Goal: Navigation & Orientation: Find specific page/section

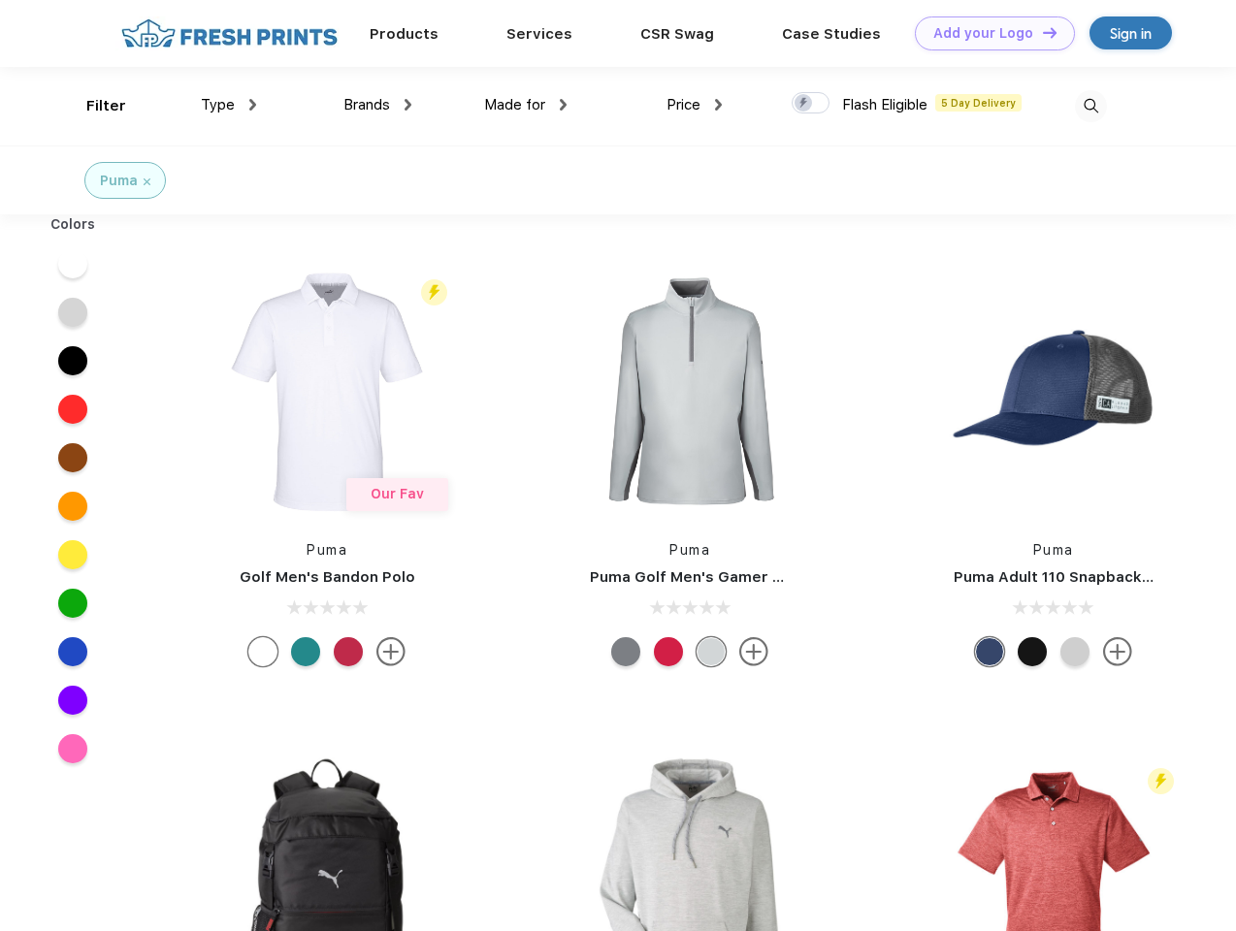
click at [987, 33] on link "Add your Logo Design Tool" at bounding box center [995, 33] width 160 height 34
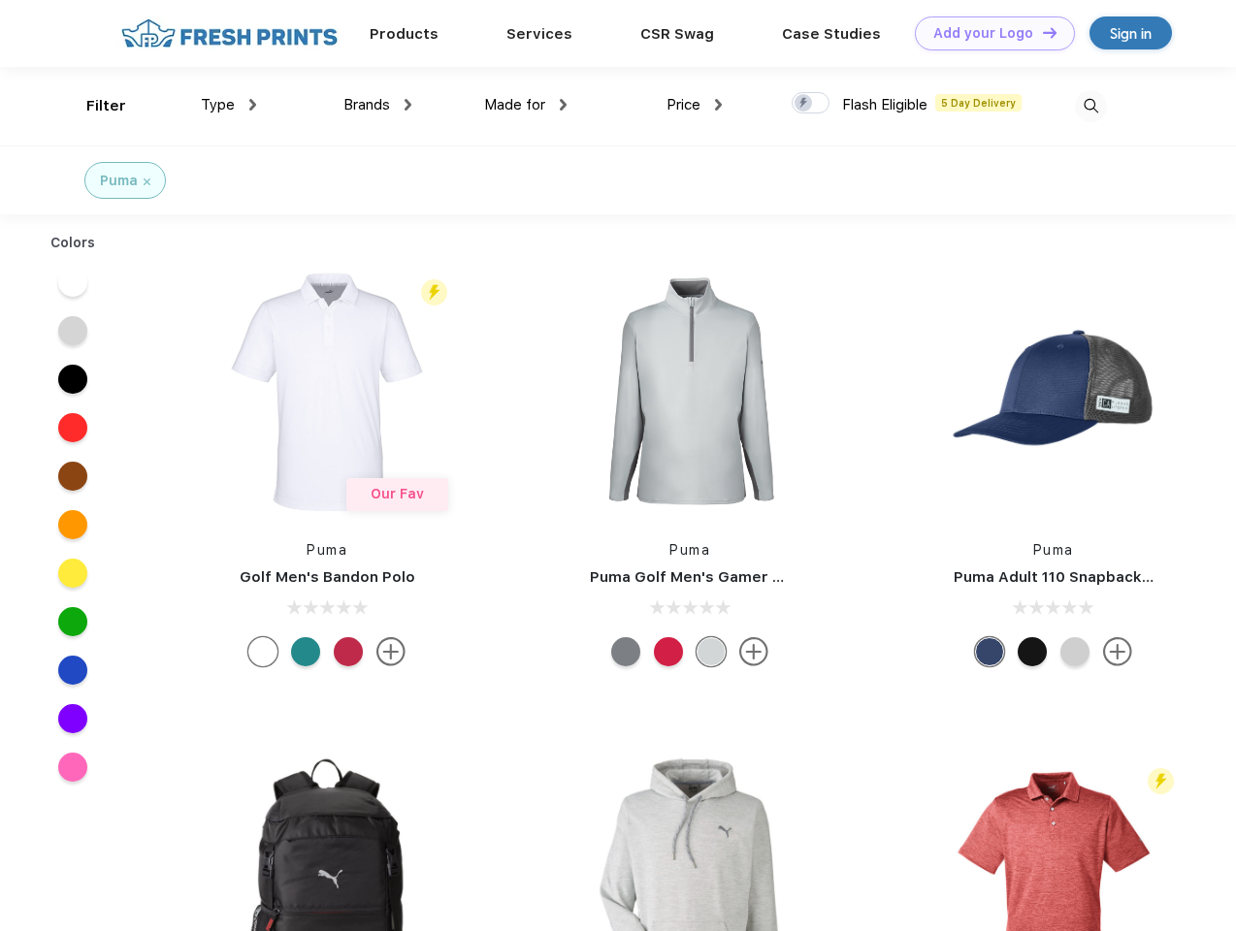
click at [0, 0] on div "Design Tool" at bounding box center [0, 0] width 0 height 0
click at [1041, 32] on link "Add your Logo Design Tool" at bounding box center [995, 33] width 160 height 34
click at [93, 106] on div "Filter" at bounding box center [106, 106] width 40 height 22
click at [229, 105] on span "Type" at bounding box center [218, 104] width 34 height 17
click at [377, 105] on span "Brands" at bounding box center [366, 104] width 47 height 17
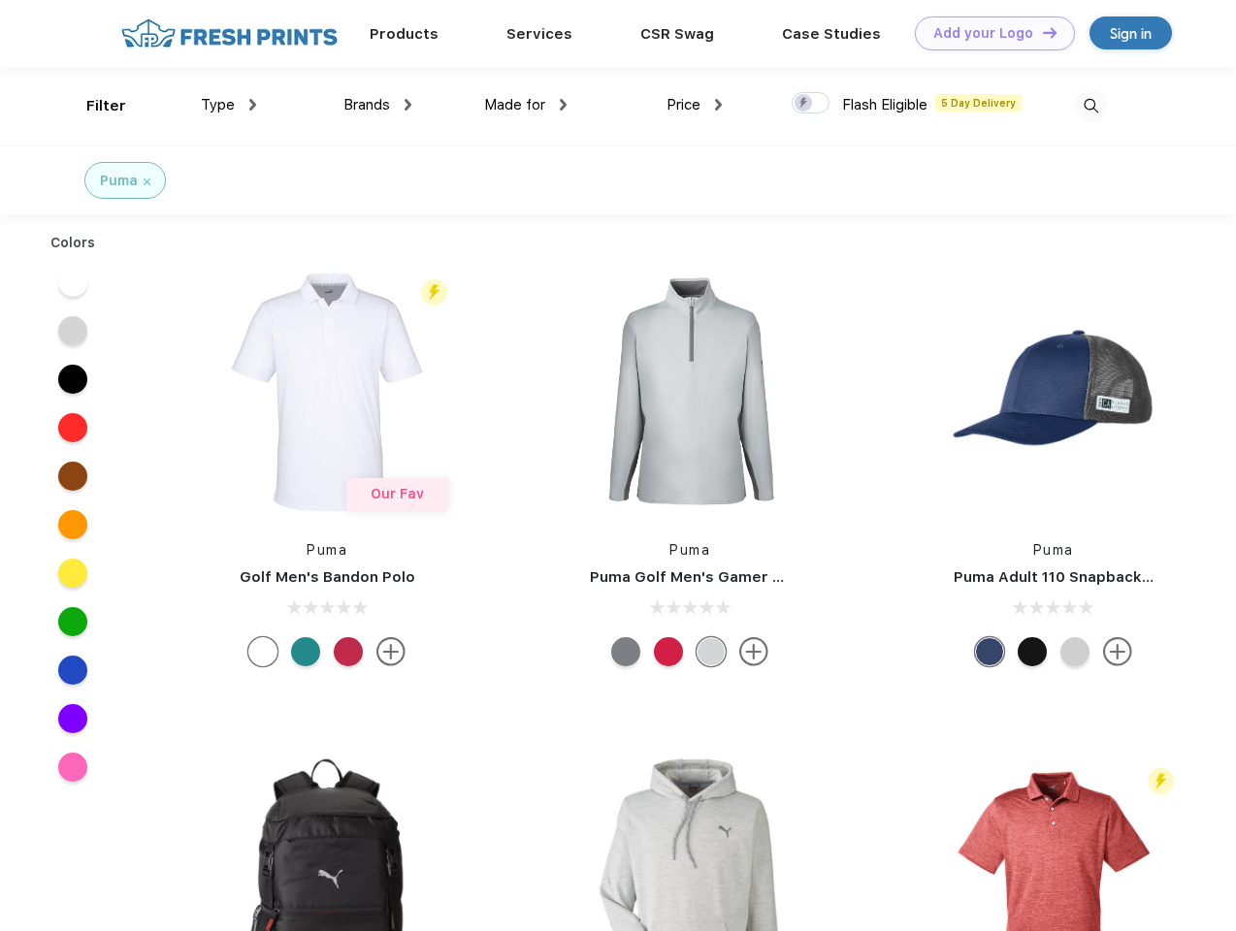
click at [526, 105] on span "Made for" at bounding box center [514, 104] width 61 height 17
click at [694, 105] on span "Price" at bounding box center [683, 104] width 34 height 17
click at [811, 104] on div at bounding box center [810, 102] width 38 height 21
click at [804, 104] on input "checkbox" at bounding box center [797, 97] width 13 height 13
click at [1090, 106] on img at bounding box center [1091, 106] width 32 height 32
